Goal: Consume media (video, audio): Consume media (video, audio)

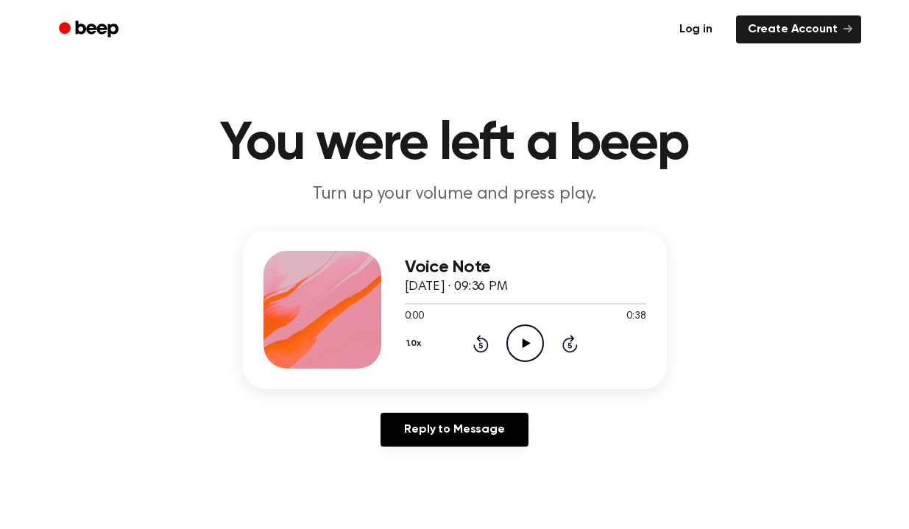
click at [708, 27] on link "Log in" at bounding box center [696, 30] width 63 height 34
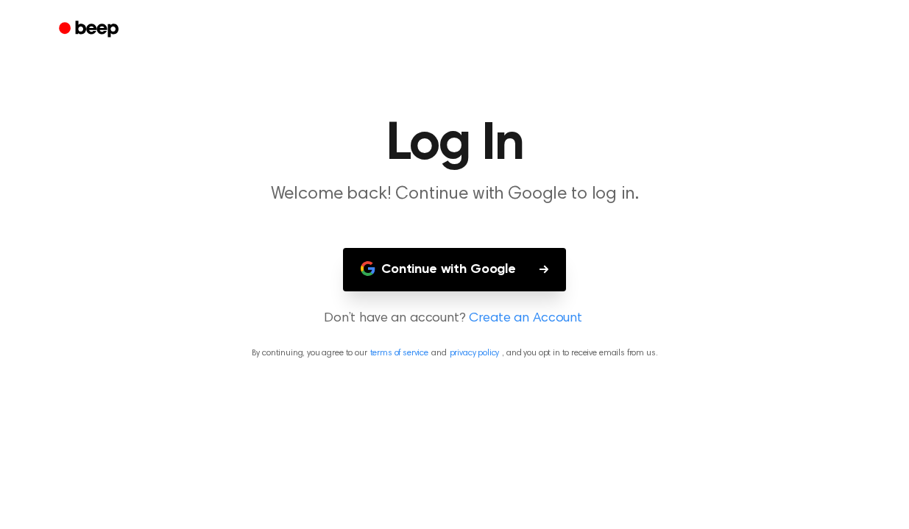
click at [510, 275] on button "Continue with Google" at bounding box center [454, 269] width 223 height 43
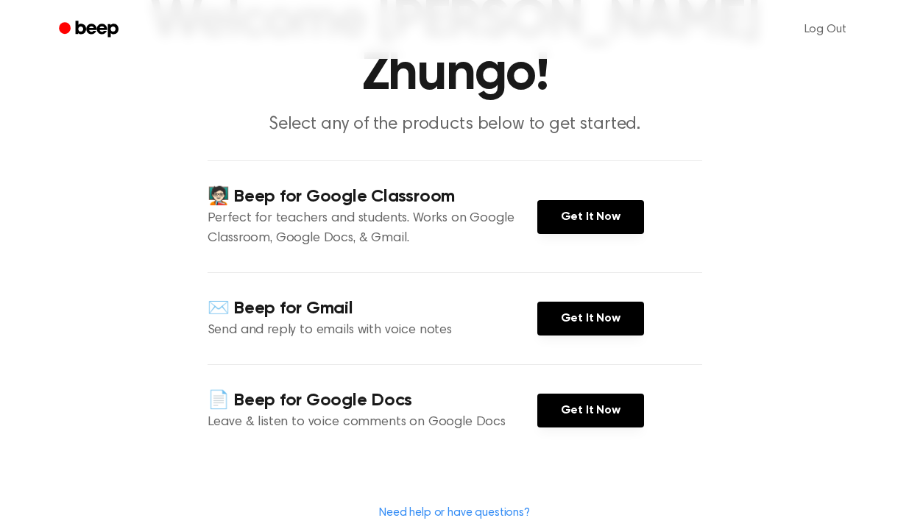
scroll to position [130, 0]
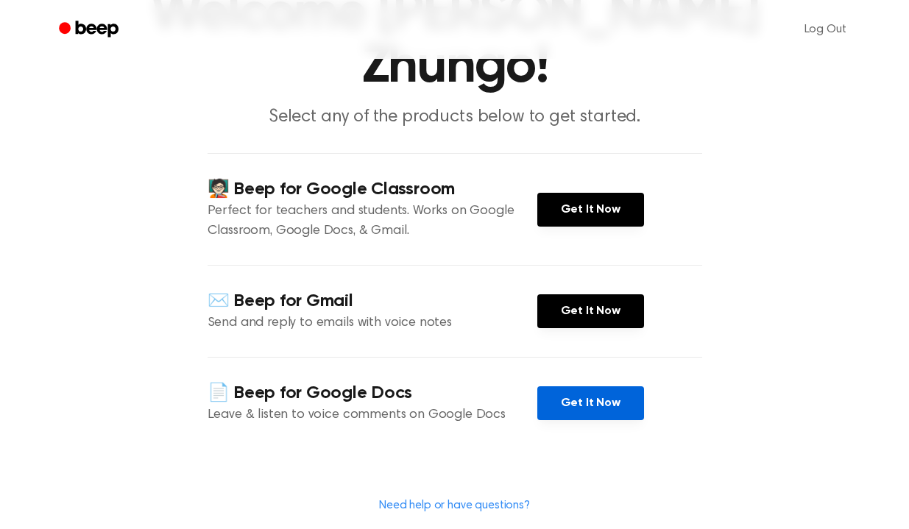
click at [572, 396] on link "Get It Now" at bounding box center [590, 404] width 107 height 34
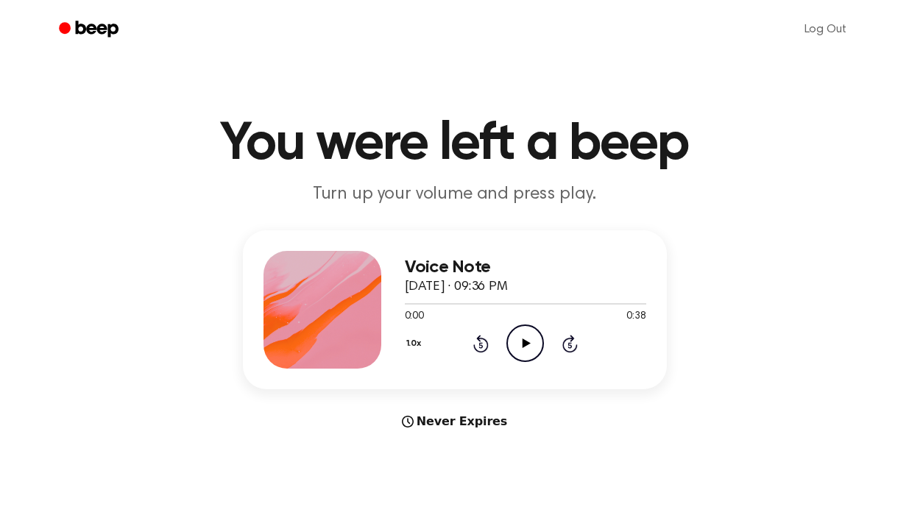
click at [516, 336] on icon "Play Audio" at bounding box center [526, 344] width 38 height 38
click at [520, 340] on icon "Play Audio" at bounding box center [526, 344] width 38 height 38
click at [527, 342] on icon at bounding box center [525, 344] width 7 height 10
click at [542, 338] on circle at bounding box center [525, 343] width 36 height 36
click at [485, 353] on div "1.0x Rewind 5 seconds Pause Audio Skip 5 seconds" at bounding box center [525, 344] width 241 height 38
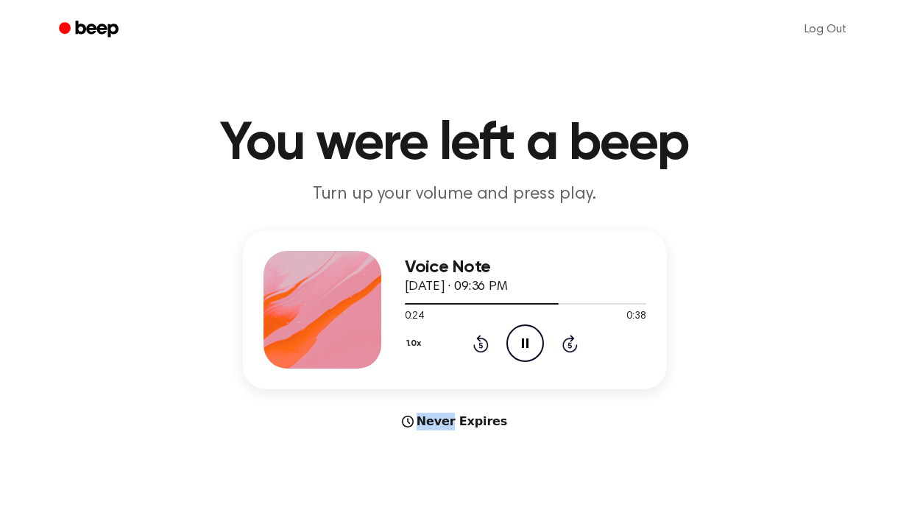
click at [485, 353] on div "1.0x Rewind 5 seconds Pause Audio Skip 5 seconds" at bounding box center [525, 344] width 241 height 38
click at [485, 347] on icon "Rewind 5 seconds" at bounding box center [481, 343] width 16 height 19
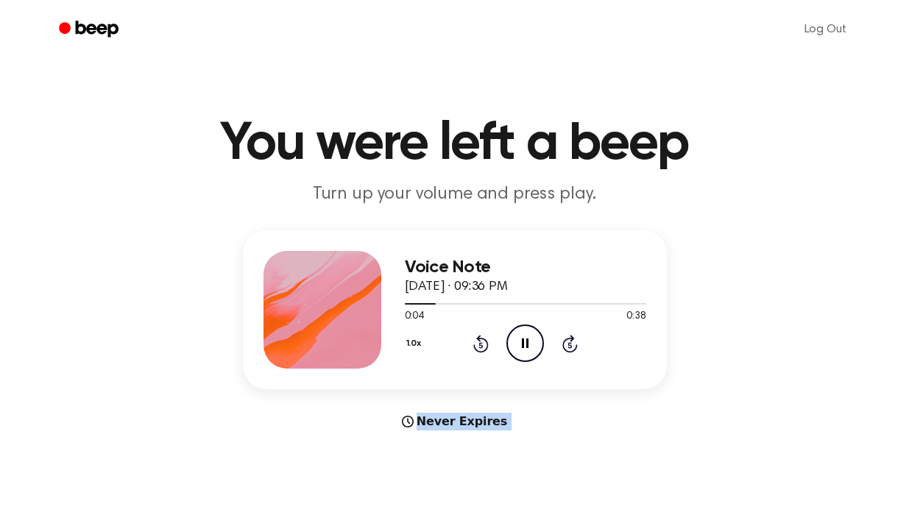
click at [485, 347] on icon "Rewind 5 seconds" at bounding box center [481, 343] width 16 height 19
click at [495, 333] on div "1.0x Rewind 5 seconds Pause Audio Skip 5 seconds" at bounding box center [525, 344] width 241 height 38
click at [487, 337] on icon "Rewind 5 seconds" at bounding box center [481, 343] width 16 height 19
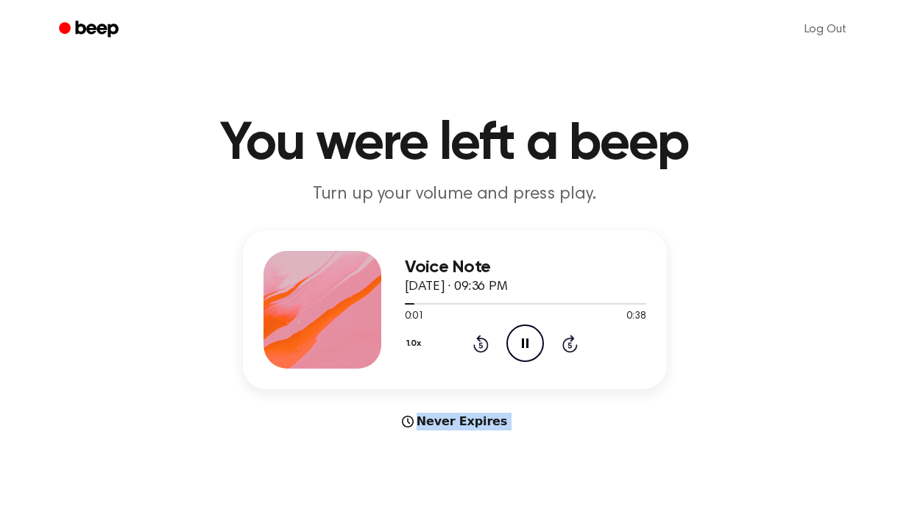
click at [487, 337] on icon "Rewind 5 seconds" at bounding box center [481, 343] width 16 height 19
